Goal: Find specific page/section: Find specific page/section

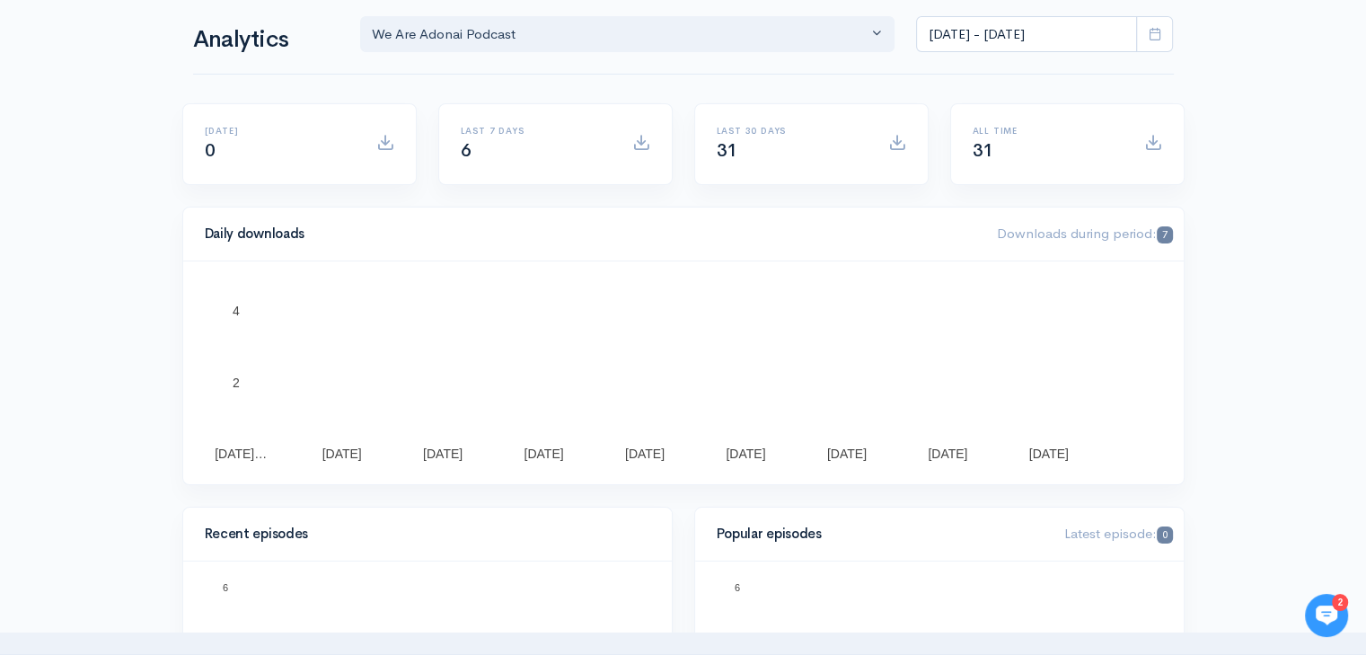
scroll to position [90, 0]
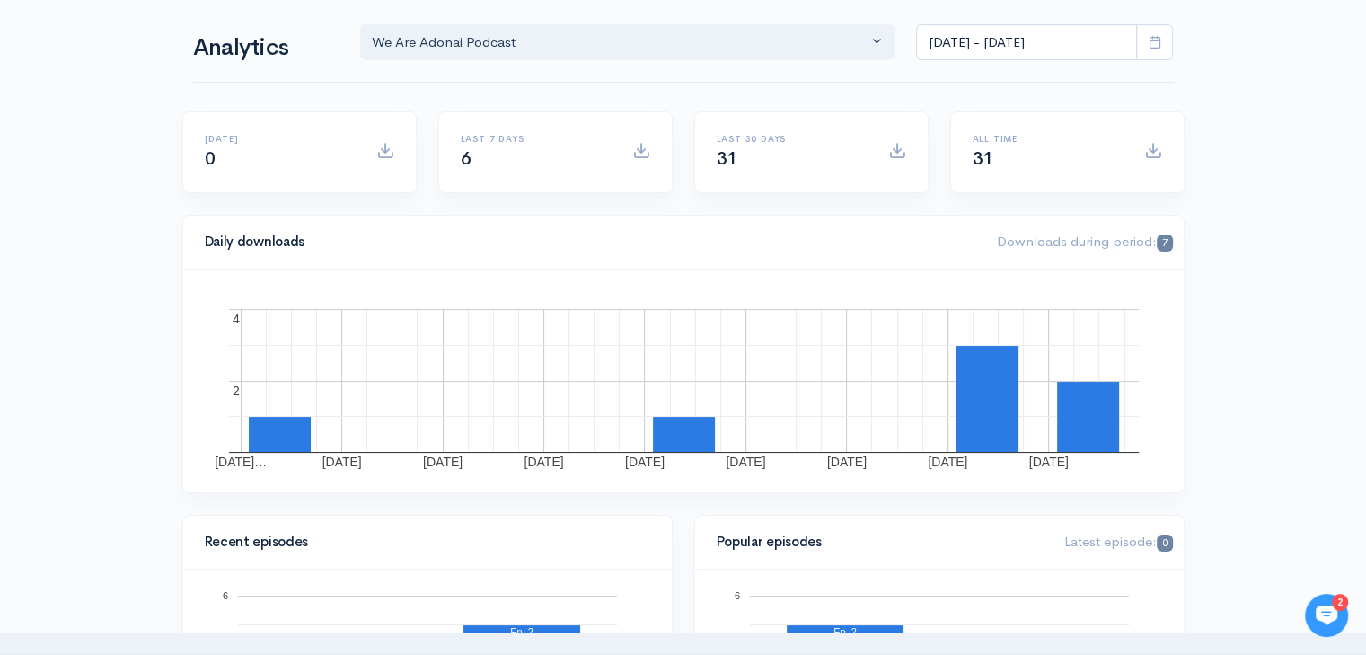
click at [568, 263] on div "Daily downloads Downloads during period: 7" at bounding box center [683, 243] width 1001 height 54
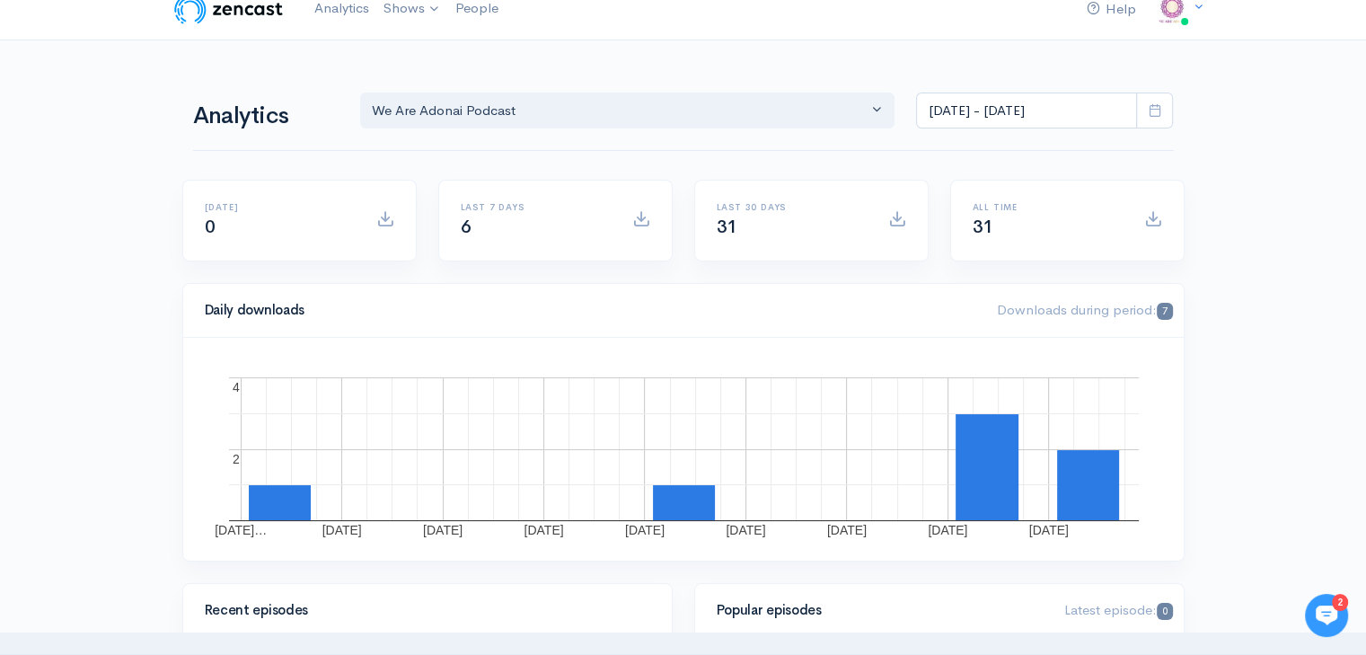
scroll to position [0, 0]
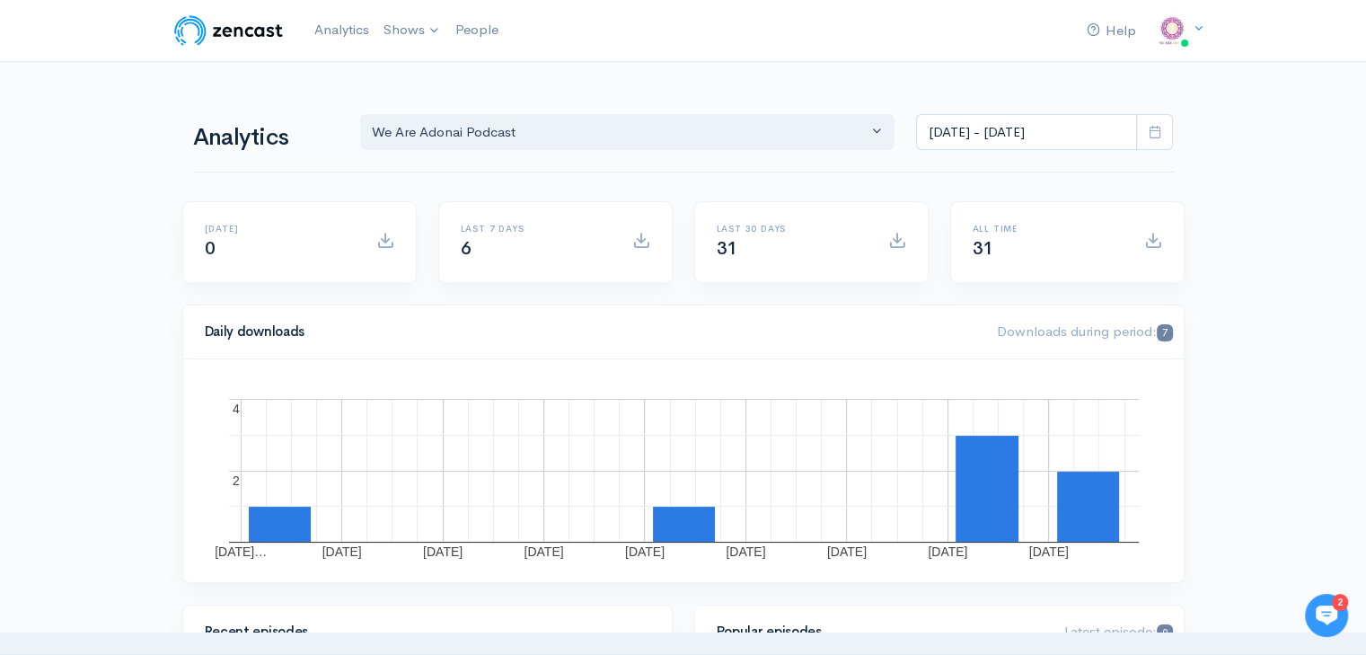
click at [1150, 127] on icon at bounding box center [1154, 131] width 13 height 13
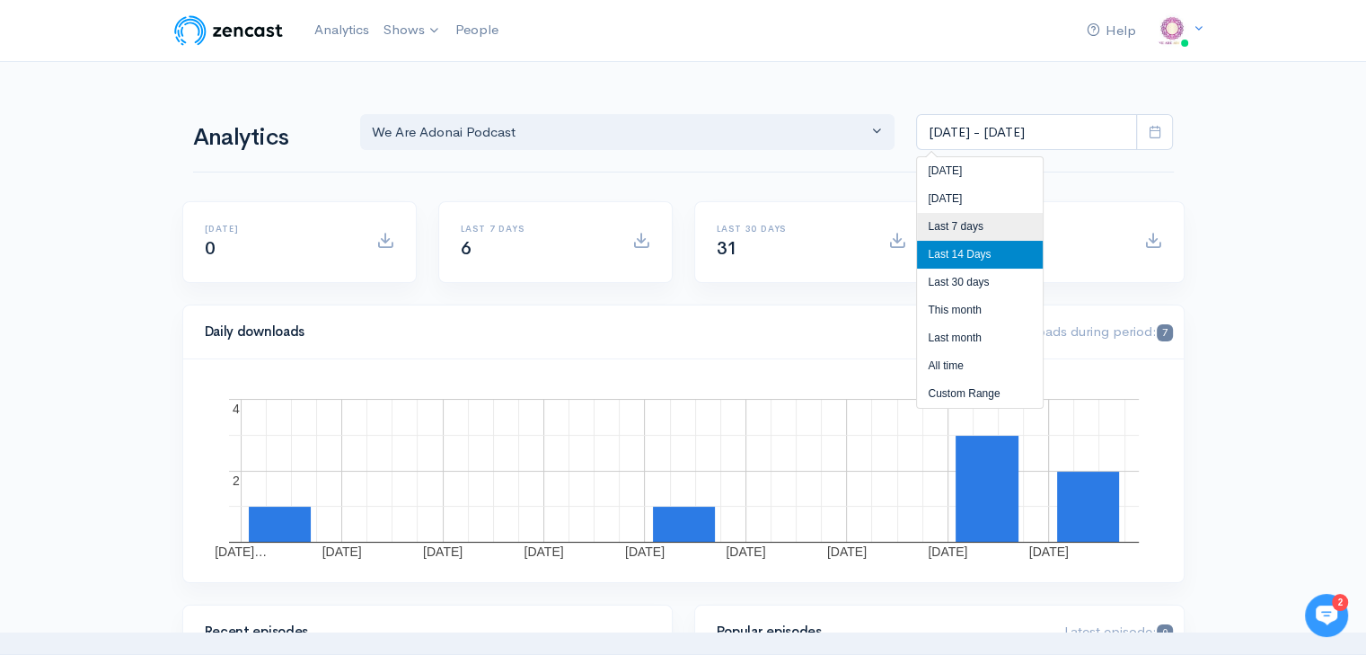
click at [983, 234] on li "Last 7 days" at bounding box center [980, 227] width 126 height 28
type input "[DATE] - [DATE]"
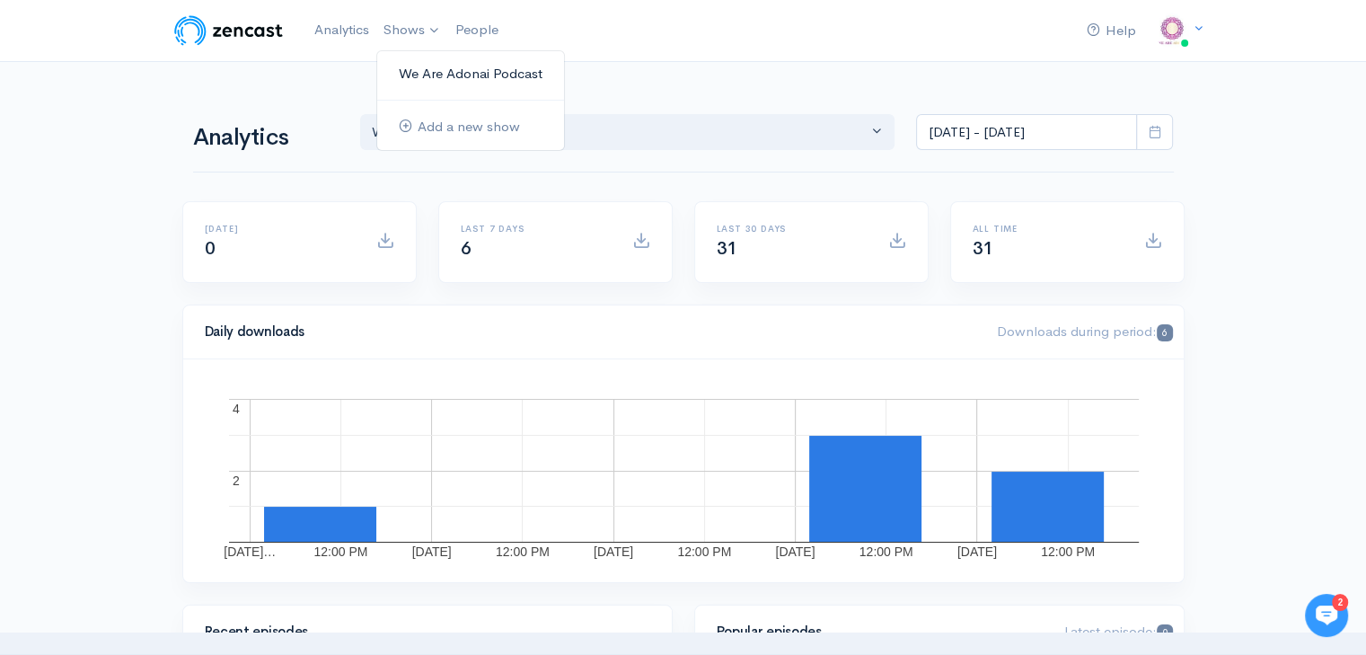
click at [405, 73] on link "We Are Adonai Podcast" at bounding box center [470, 73] width 187 height 31
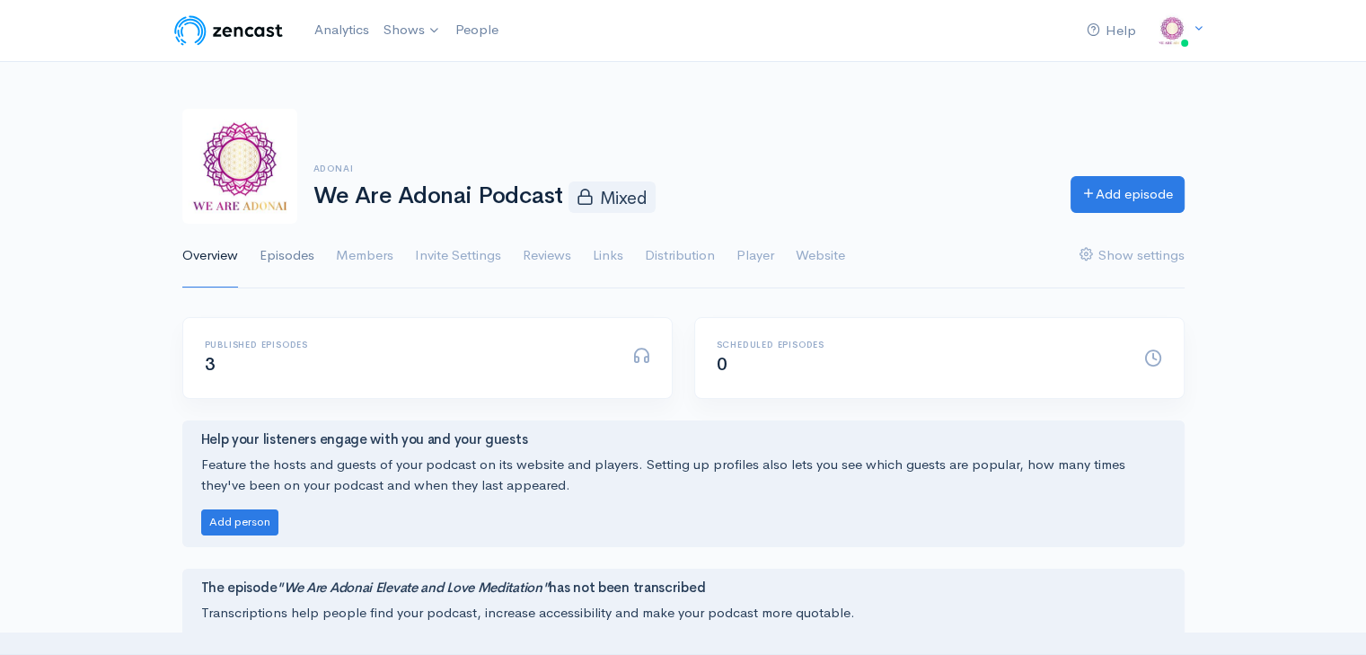
click at [306, 258] on link "Episodes" at bounding box center [287, 256] width 55 height 65
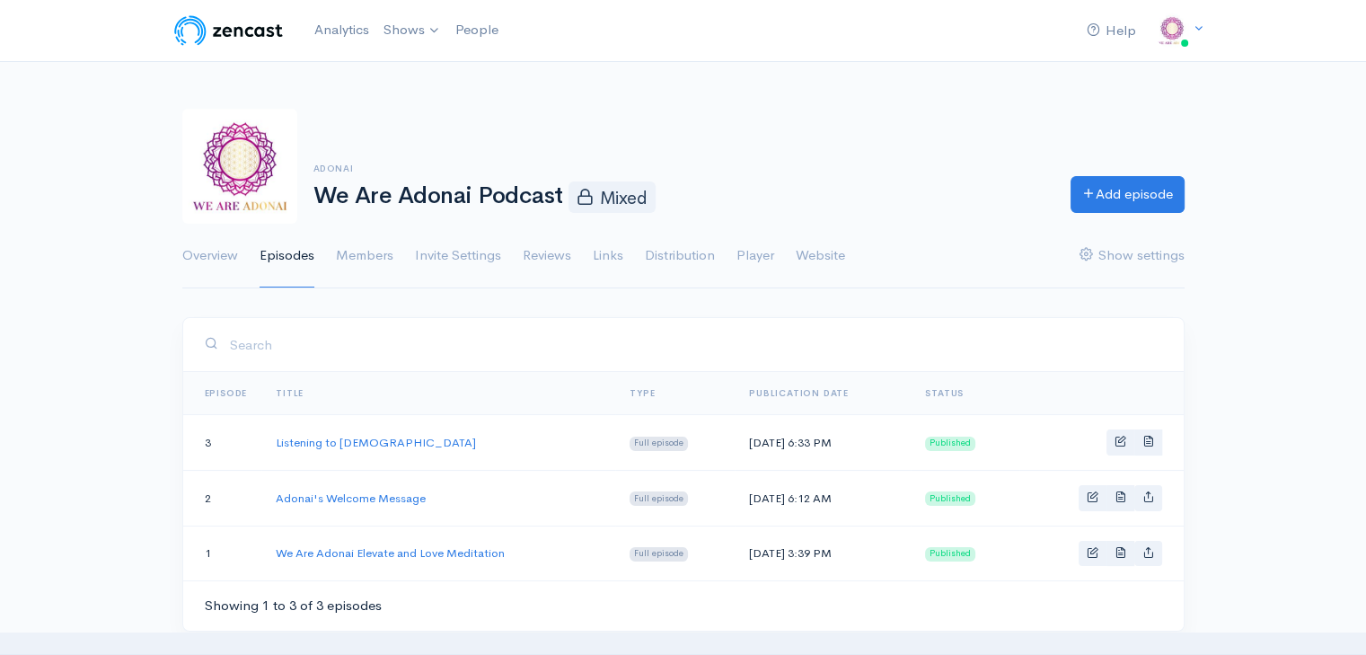
click at [772, 299] on div "Help Notifications View all Your profile Team settings Default team Current Log…" at bounding box center [683, 353] width 1366 height 707
click at [532, 254] on link "Reviews" at bounding box center [547, 256] width 48 height 65
